Goal: Use online tool/utility

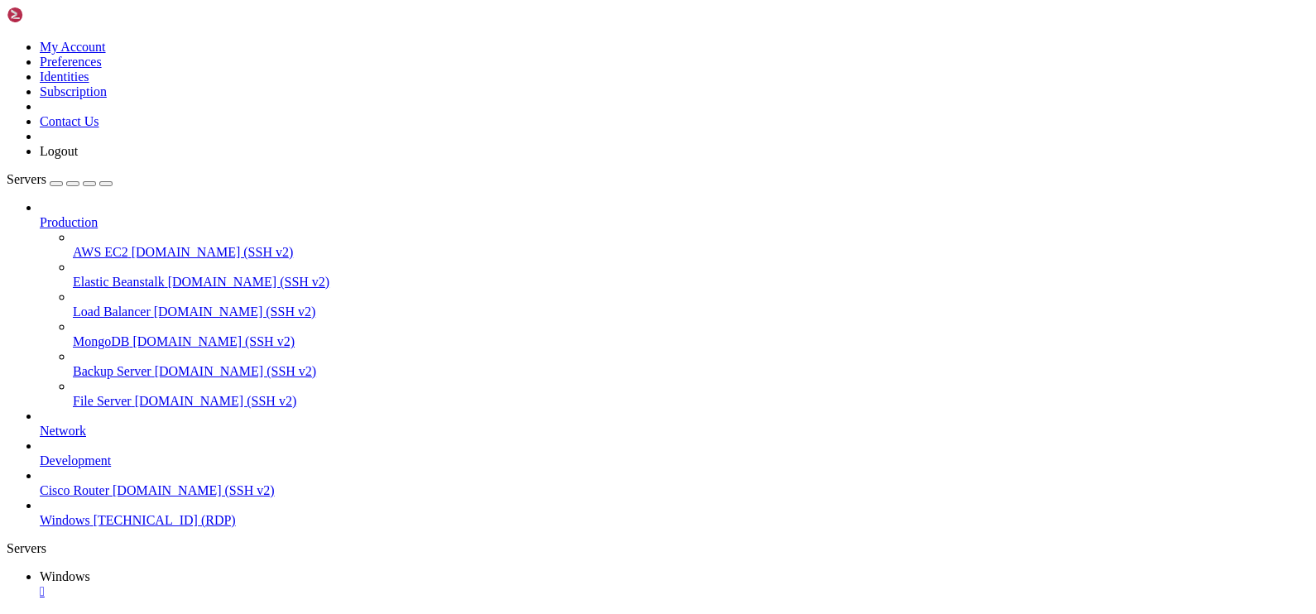
drag, startPoint x: 714, startPoint y: 1059, endPoint x: 758, endPoint y: 1042, distance: 46.9
drag, startPoint x: 1090, startPoint y: 833, endPoint x: 101, endPoint y: 1249, distance: 1073.2
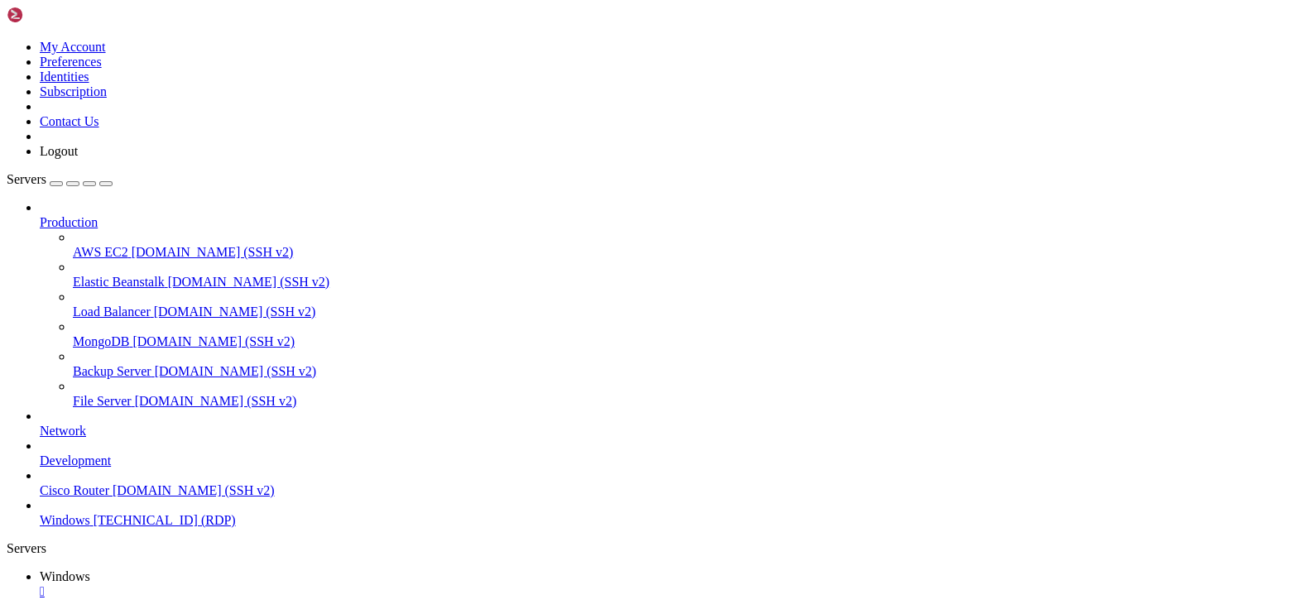
drag, startPoint x: 126, startPoint y: 1236, endPoint x: 115, endPoint y: 1242, distance: 12.2
drag, startPoint x: 135, startPoint y: 740, endPoint x: 793, endPoint y: 1013, distance: 712.4
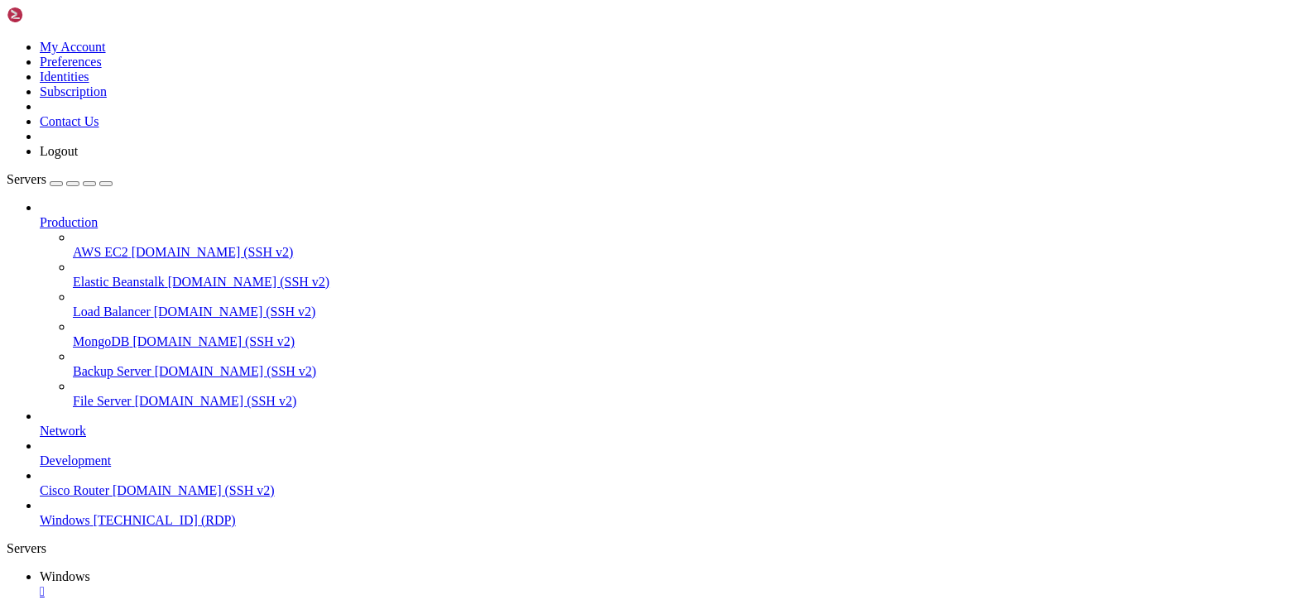
drag, startPoint x: 241, startPoint y: 743, endPoint x: 1063, endPoint y: 759, distance: 822.3
drag, startPoint x: 192, startPoint y: 999, endPoint x: 200, endPoint y: 991, distance: 10.5
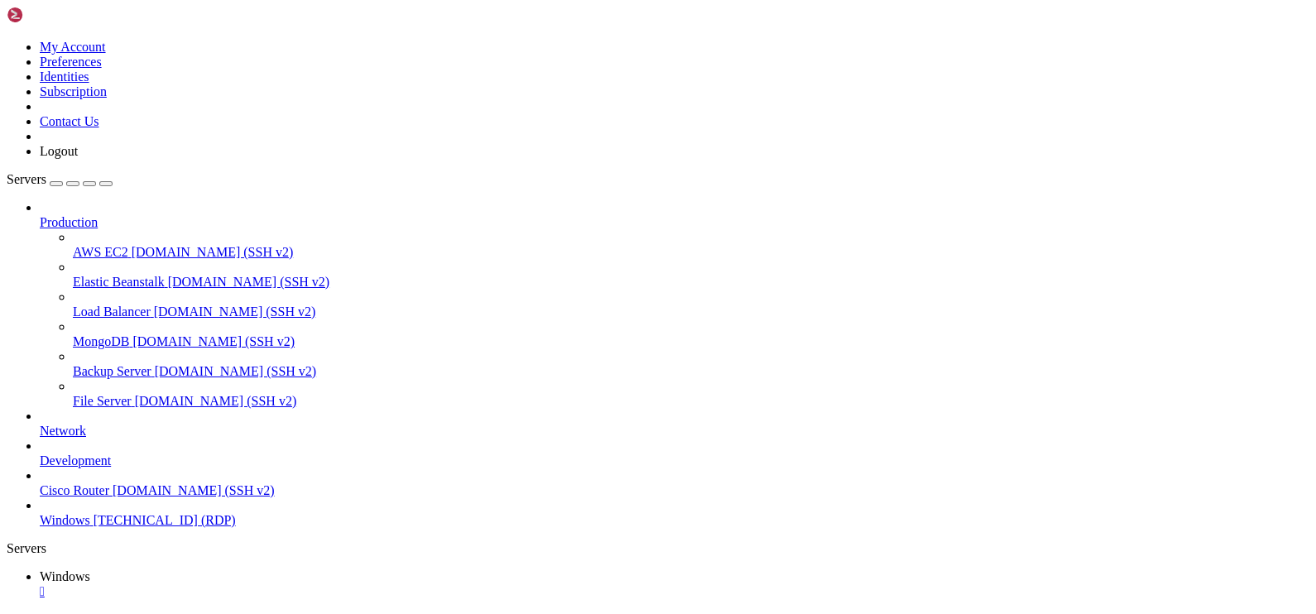
drag, startPoint x: 281, startPoint y: 808, endPoint x: 579, endPoint y: 811, distance: 298.1
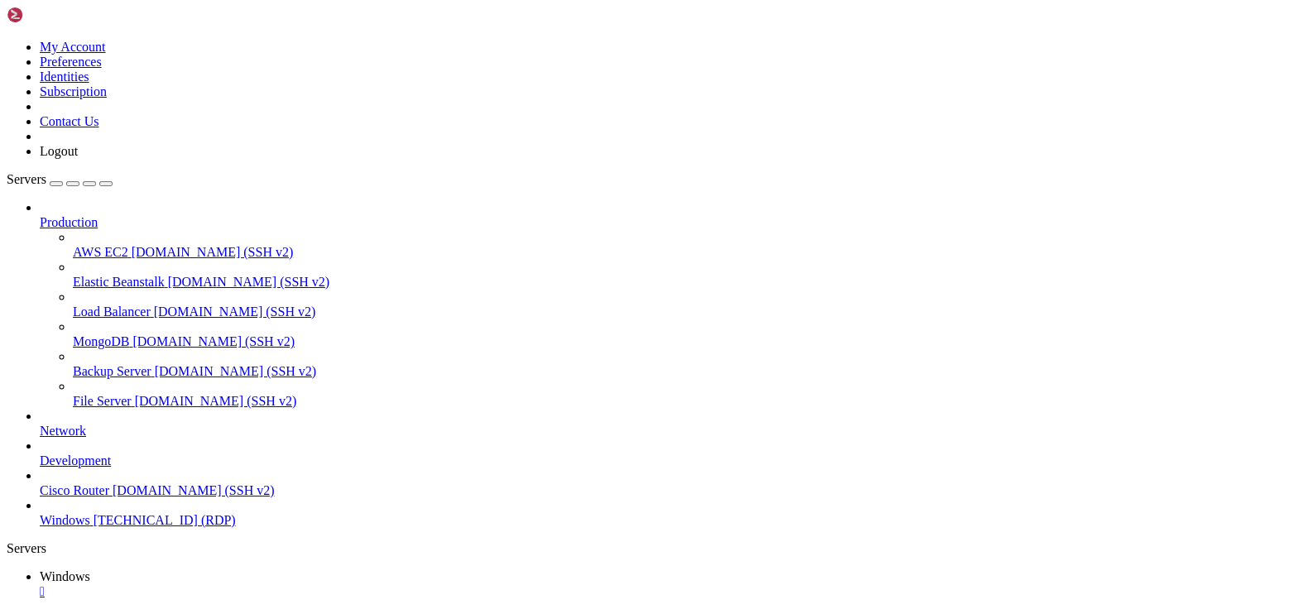
drag, startPoint x: 498, startPoint y: 1069, endPoint x: 506, endPoint y: 1066, distance: 8.6
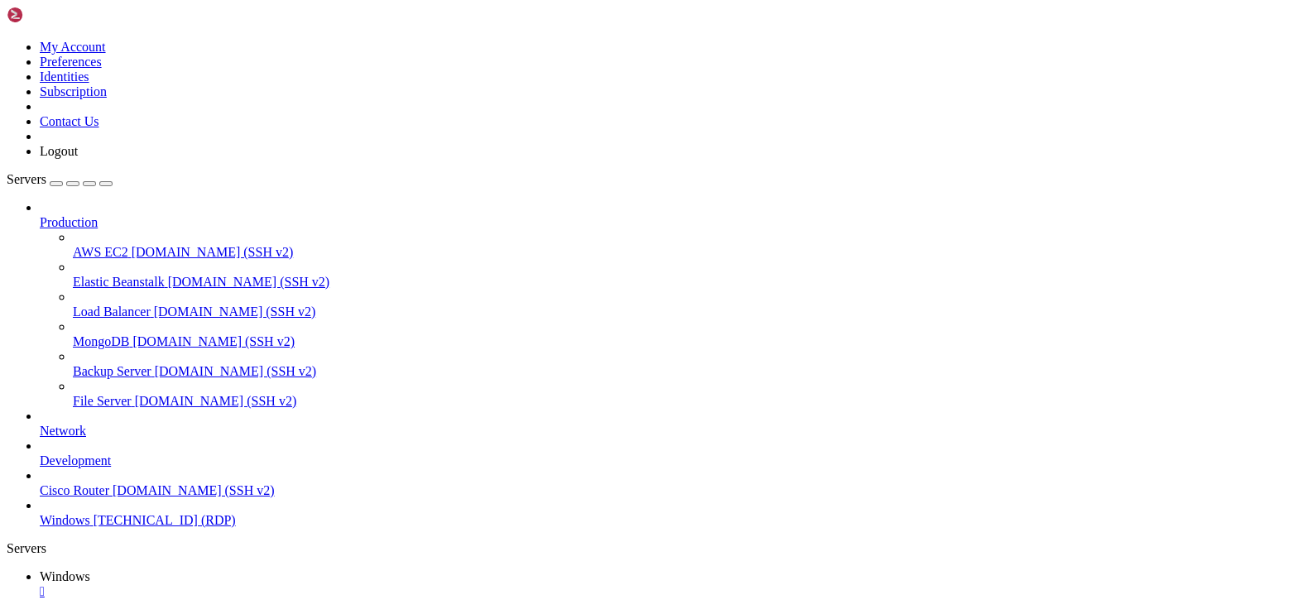
drag, startPoint x: 157, startPoint y: 746, endPoint x: 1068, endPoint y: 735, distance: 910.8
